Goal: Transaction & Acquisition: Purchase product/service

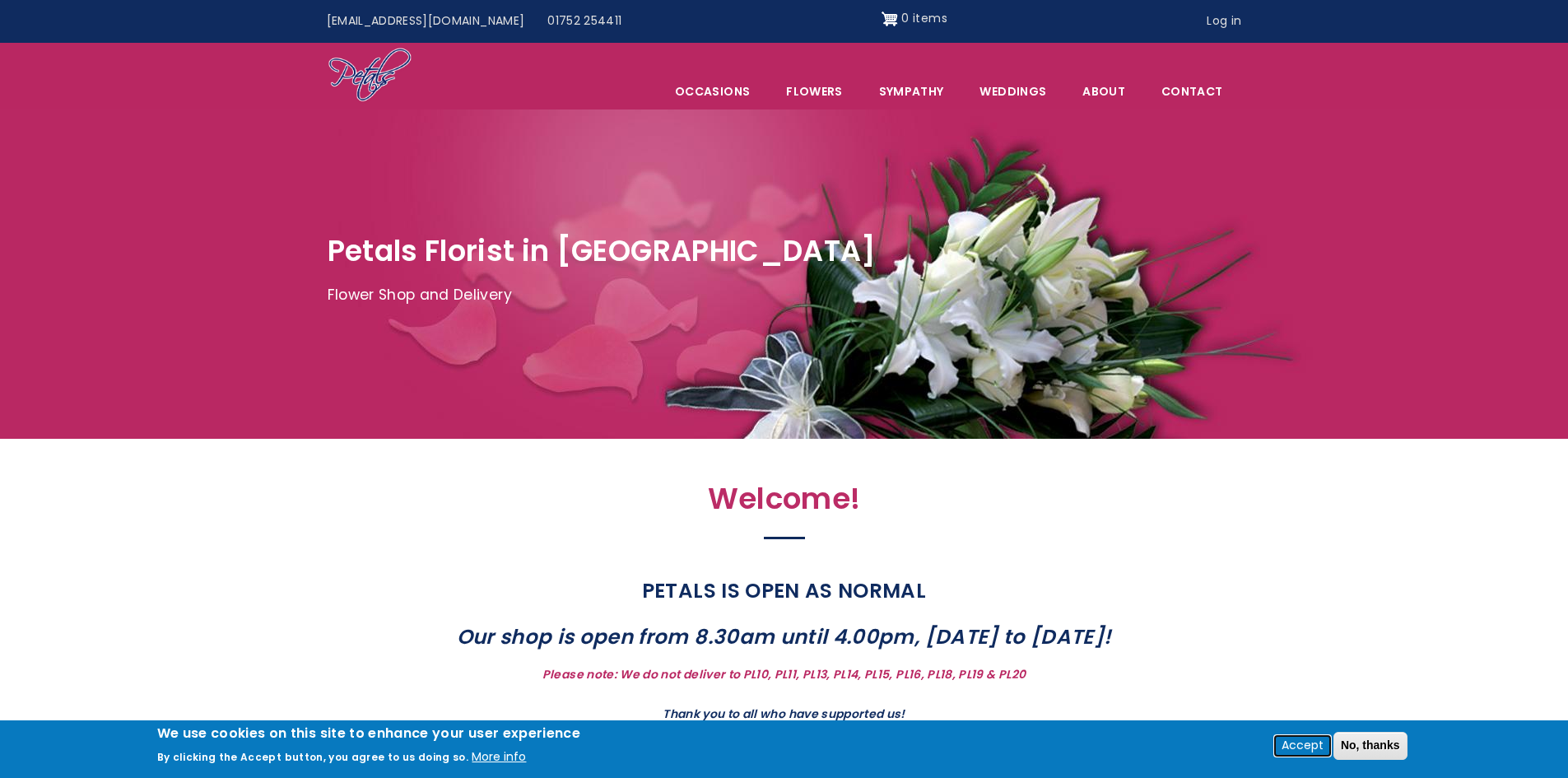
click at [1301, 741] on button "Accept" at bounding box center [1302, 746] width 55 height 20
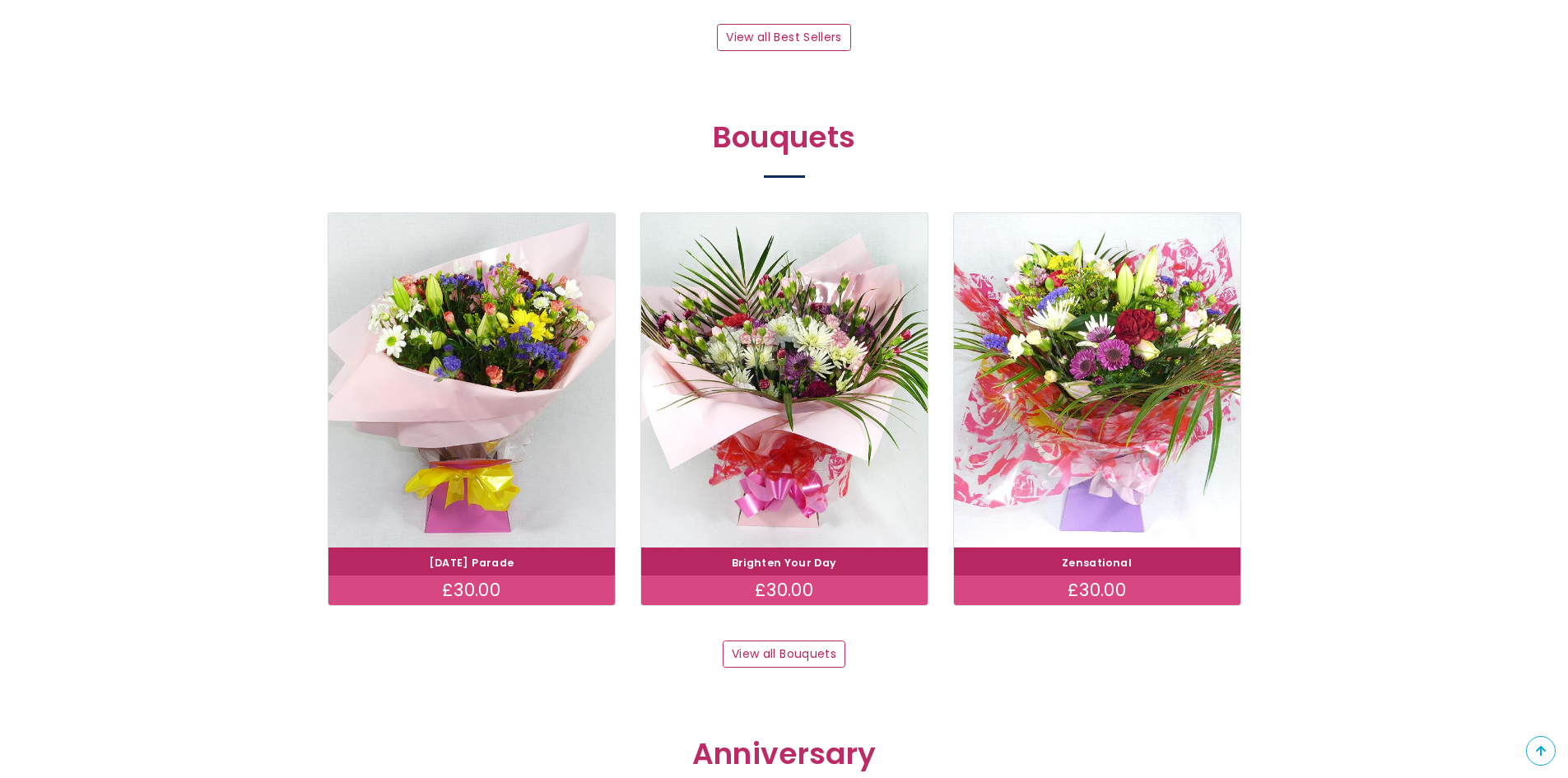
scroll to position [1482, 0]
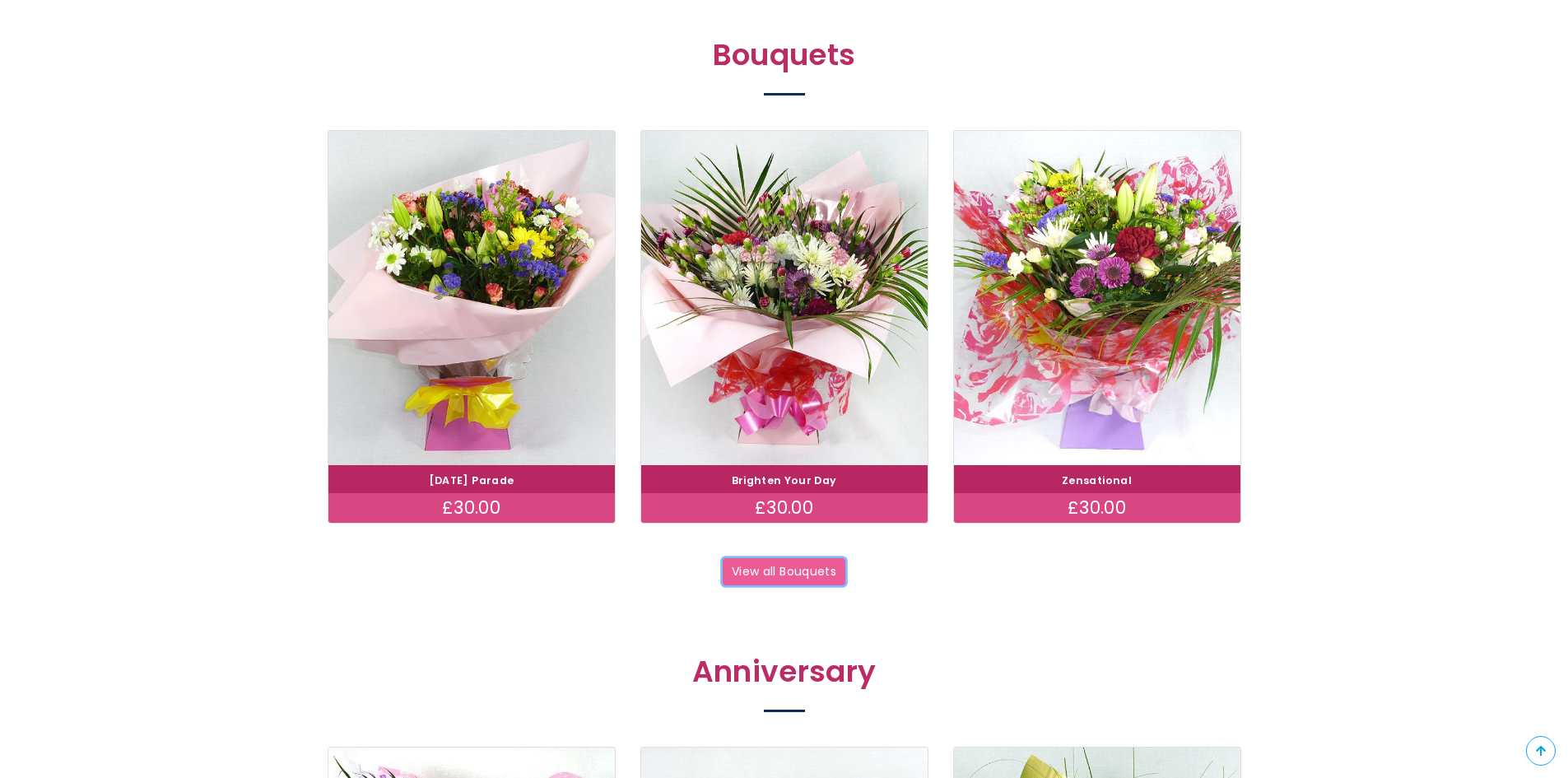
click at [779, 572] on link "View all Bouquets" at bounding box center [784, 572] width 123 height 28
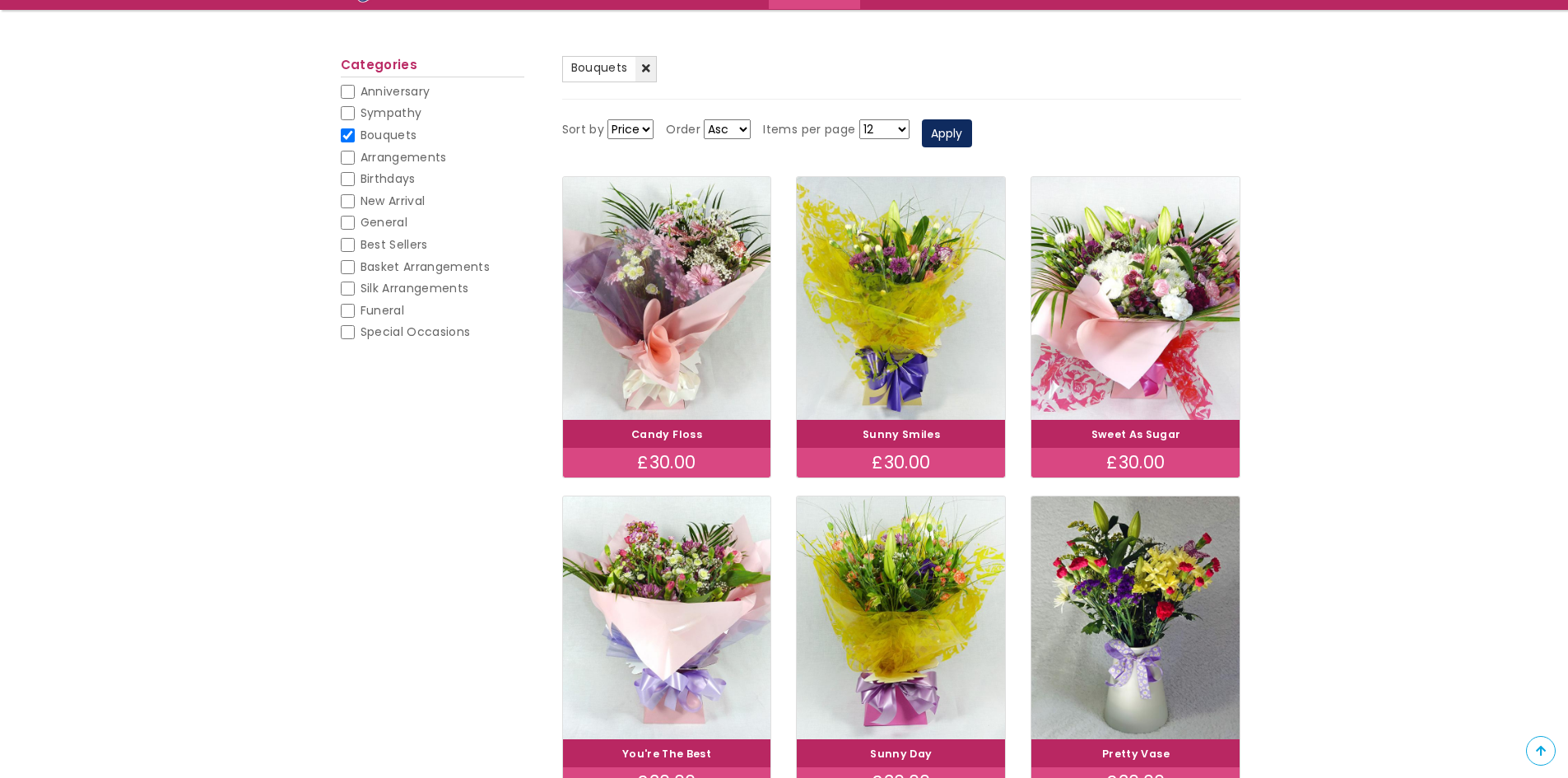
scroll to position [164, 0]
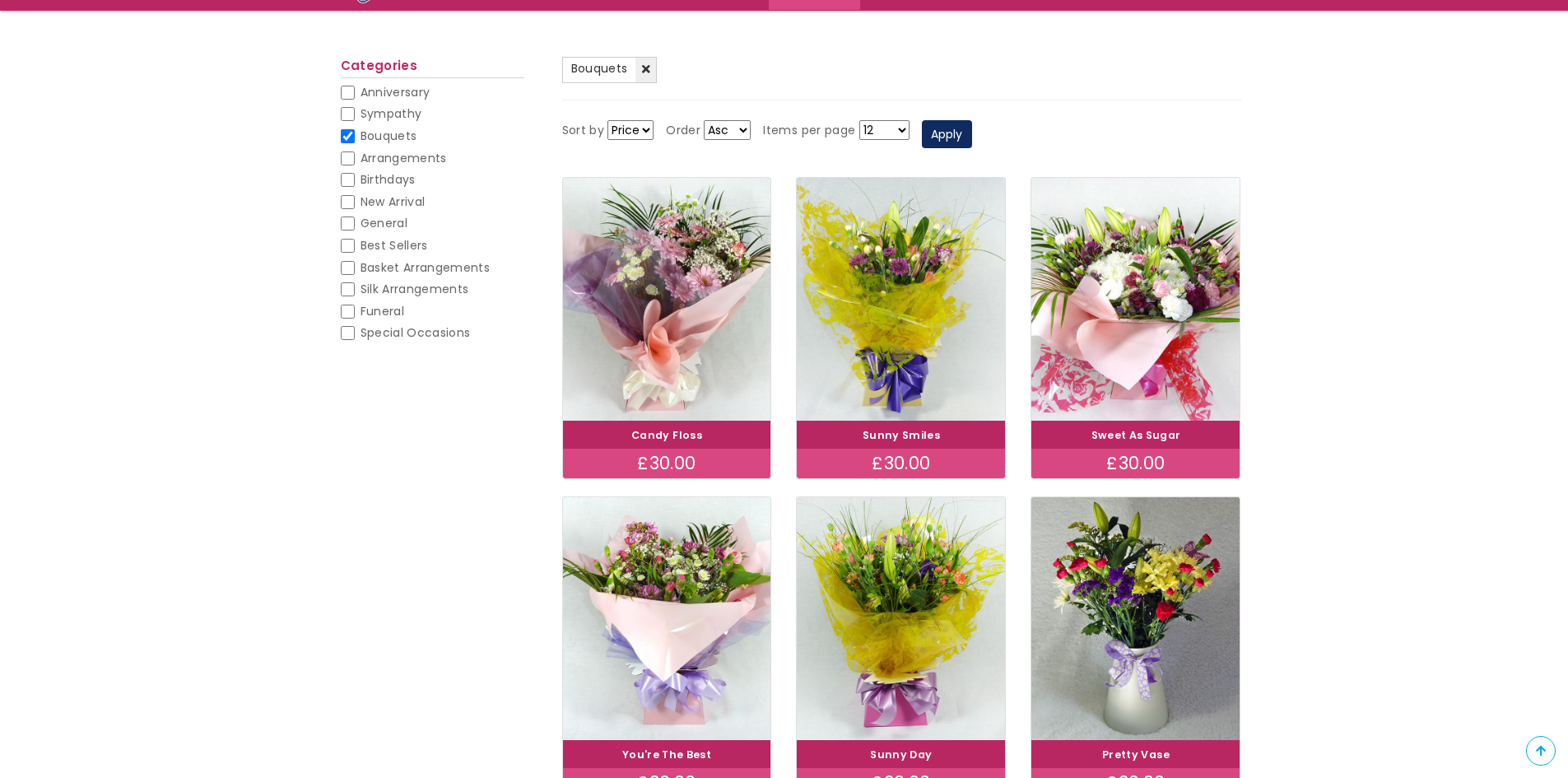
click at [353, 224] on input "General" at bounding box center [347, 223] width 14 height 14
checkbox input "false"
